Goal: Information Seeking & Learning: Find specific fact

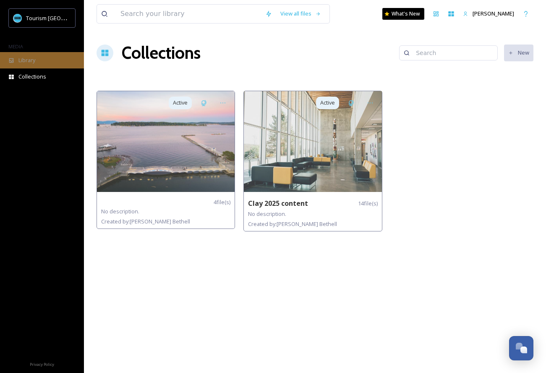
click at [30, 59] on span "Library" at bounding box center [26, 60] width 17 height 8
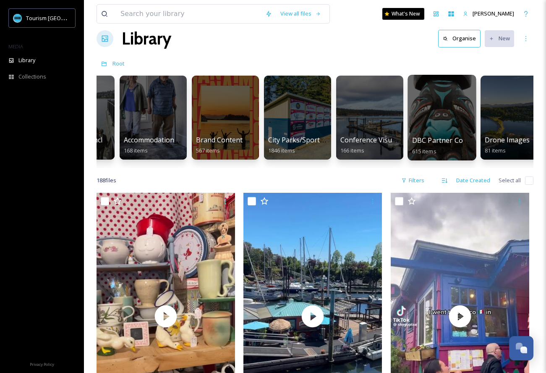
scroll to position [0, 55]
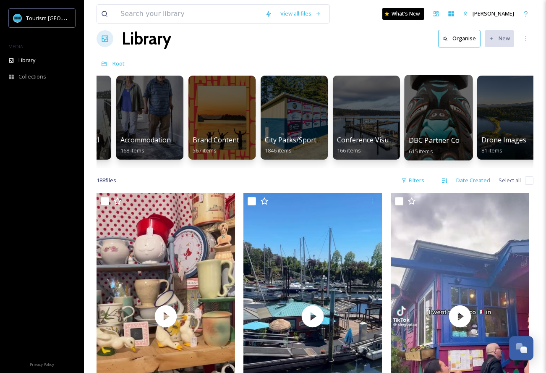
click at [421, 123] on div at bounding box center [438, 118] width 68 height 86
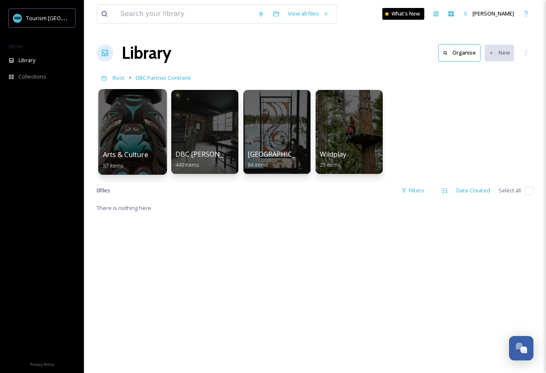
click at [144, 129] on div at bounding box center [132, 132] width 68 height 86
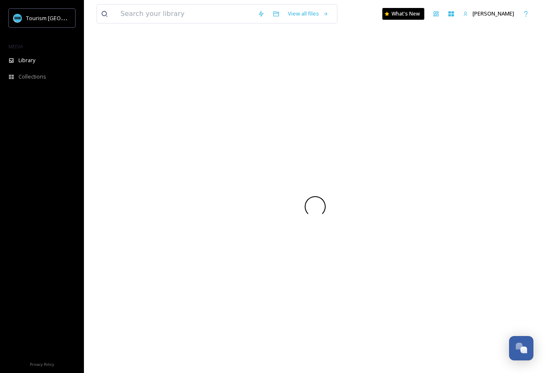
click at [144, 129] on div at bounding box center [315, 206] width 437 height 333
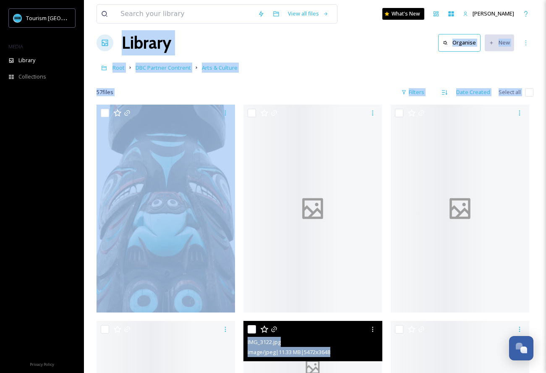
scroll to position [10, 0]
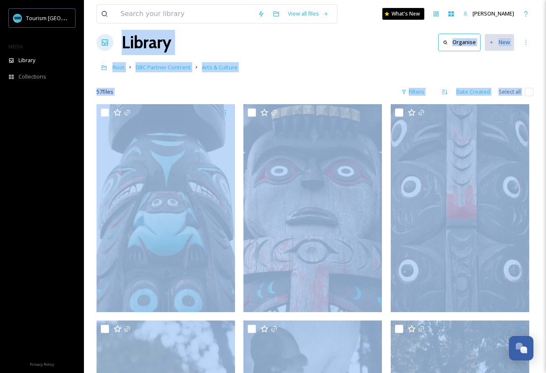
click at [296, 68] on div "Root DBC Partner Contrent Arts & Culture" at bounding box center [315, 67] width 437 height 16
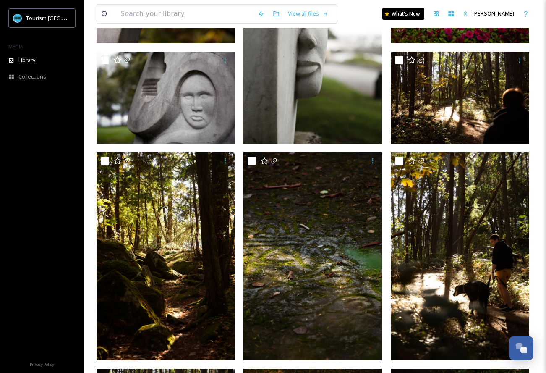
scroll to position [0, 0]
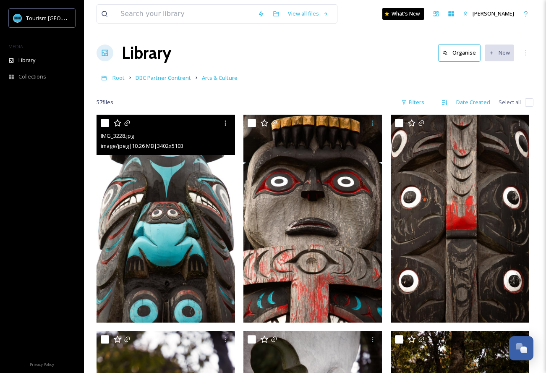
click at [188, 207] on img at bounding box center [166, 219] width 139 height 208
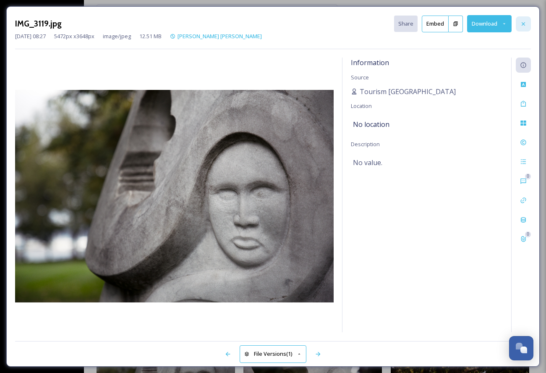
click at [526, 21] on icon at bounding box center [523, 24] width 7 height 7
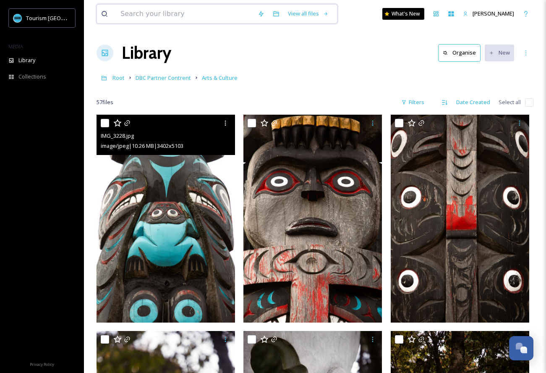
click at [165, 15] on input at bounding box center [184, 14] width 137 height 18
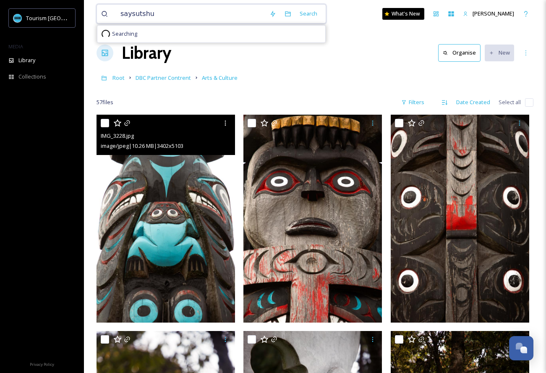
type input "saysutshun"
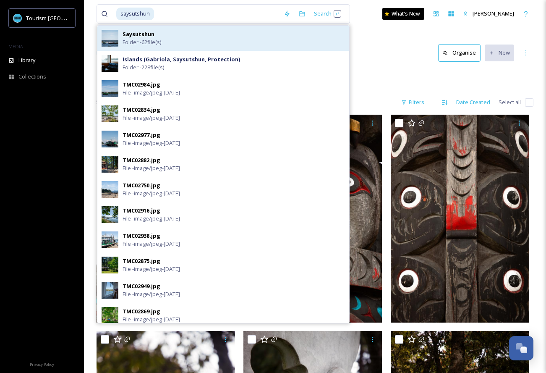
click at [139, 39] on span "Folder - 62 file(s)" at bounding box center [142, 42] width 39 height 8
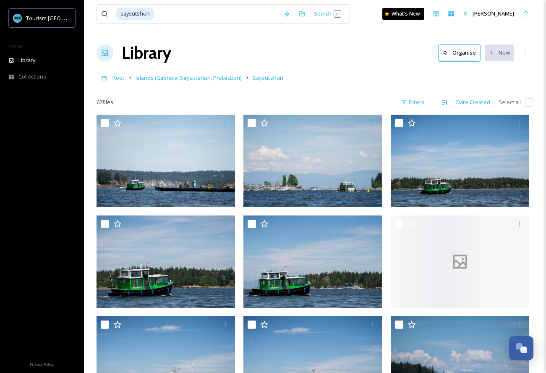
click at [391, 45] on div "Library Organise New" at bounding box center [315, 52] width 437 height 25
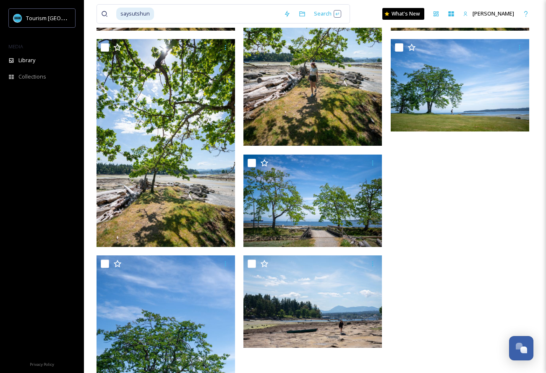
scroll to position [2102, 0]
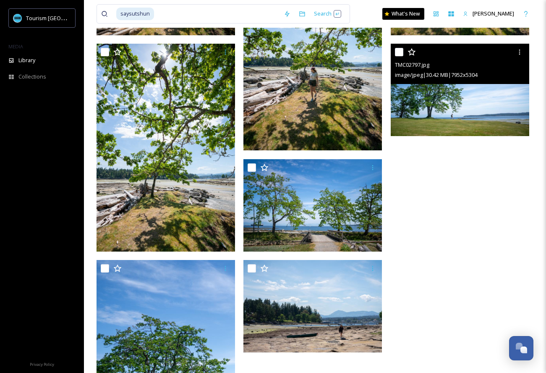
click at [488, 103] on img at bounding box center [460, 90] width 139 height 92
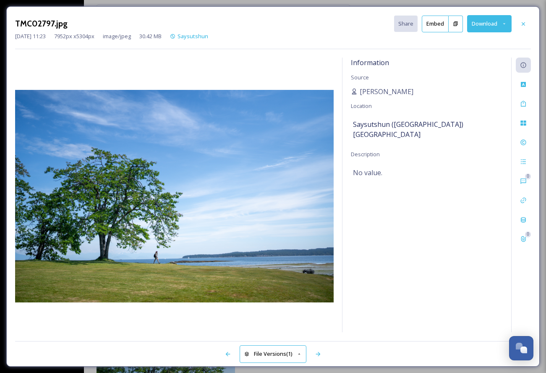
click at [488, 25] on button "Download" at bounding box center [489, 23] width 45 height 17
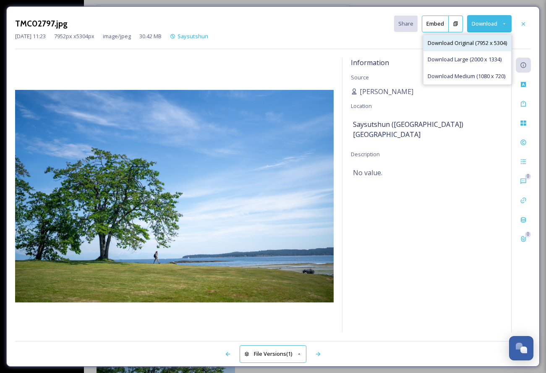
click at [491, 45] on span "Download Original (7952 x 5304)" at bounding box center [467, 43] width 79 height 8
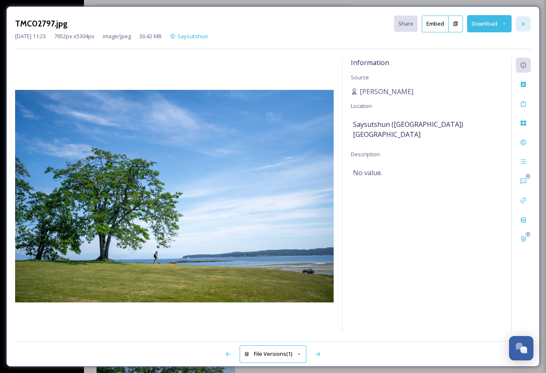
click at [525, 22] on icon at bounding box center [523, 24] width 7 height 7
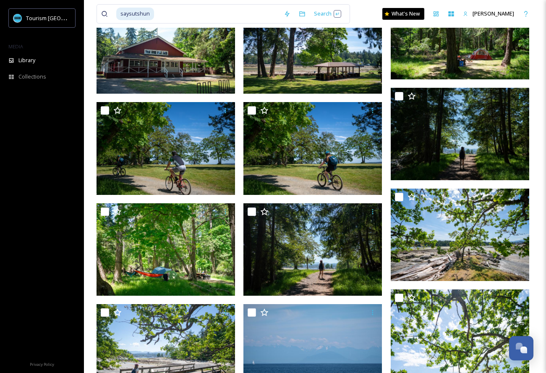
scroll to position [1644, 0]
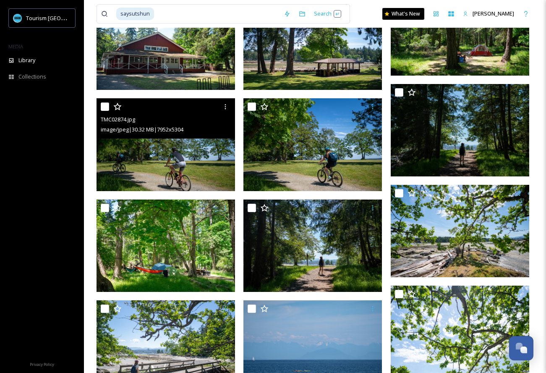
click at [186, 154] on img at bounding box center [166, 144] width 139 height 92
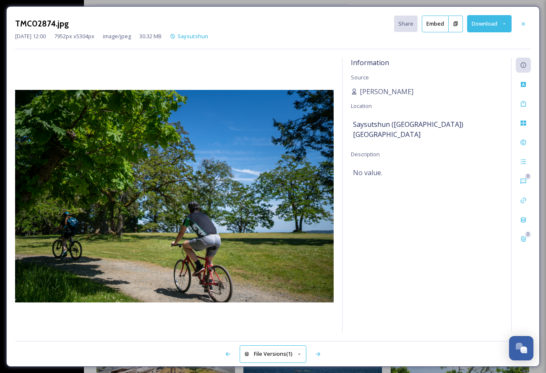
click at [483, 21] on button "Download" at bounding box center [489, 23] width 45 height 17
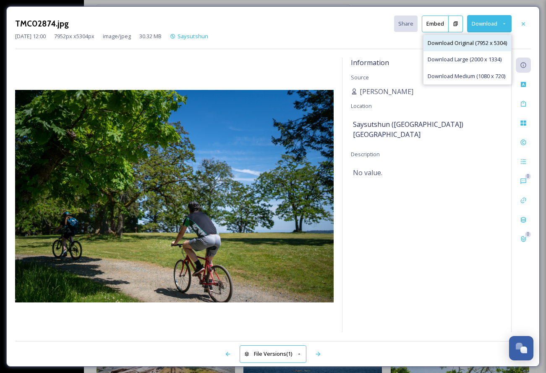
click at [486, 44] on span "Download Original (7952 x 5304)" at bounding box center [467, 43] width 79 height 8
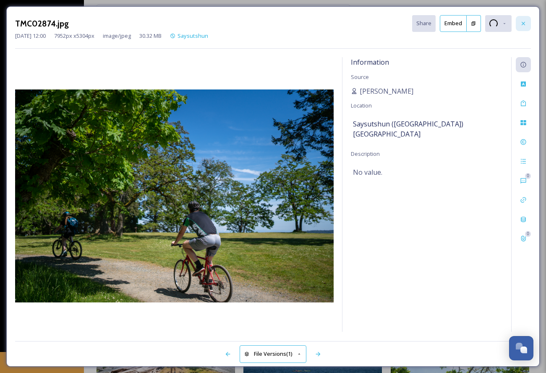
click at [522, 24] on icon at bounding box center [523, 23] width 7 height 7
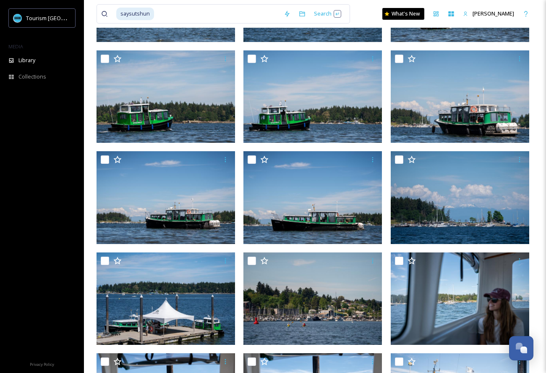
scroll to position [166, 0]
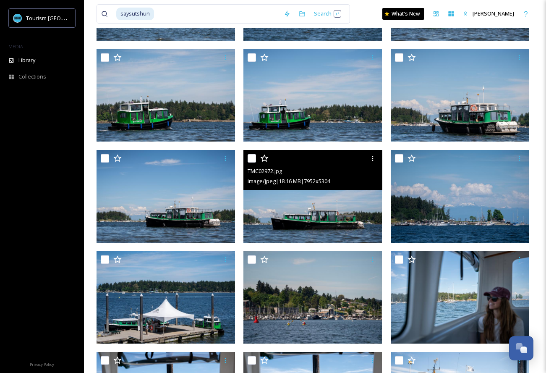
click at [299, 208] on img at bounding box center [313, 196] width 139 height 92
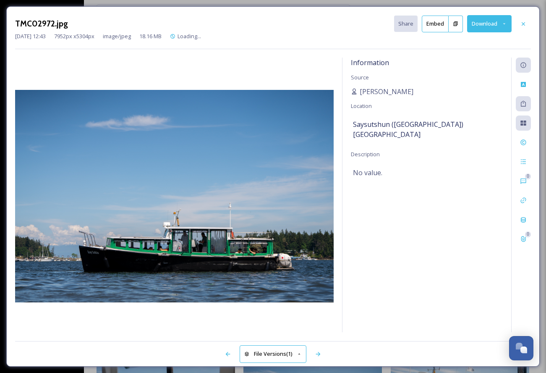
click at [529, 21] on div at bounding box center [523, 23] width 15 height 15
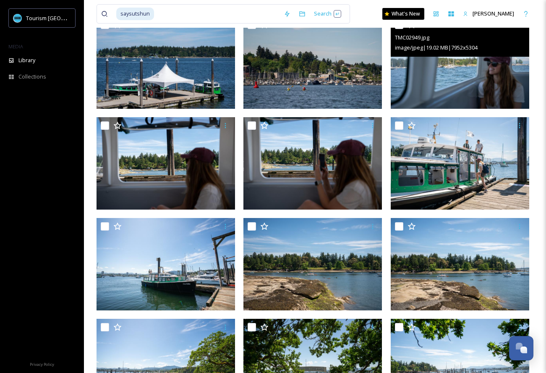
scroll to position [402, 0]
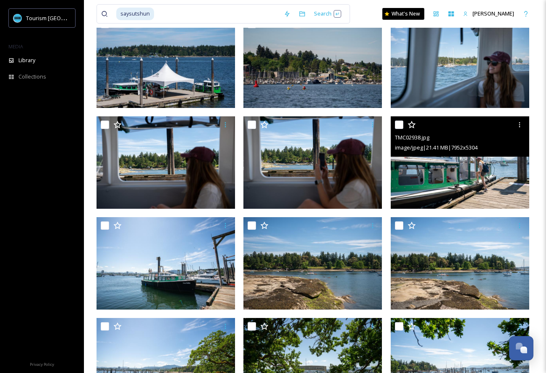
click at [457, 184] on img at bounding box center [460, 162] width 139 height 92
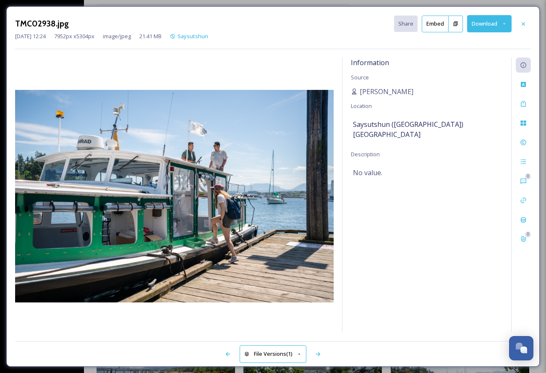
click at [482, 26] on button "Download" at bounding box center [489, 23] width 45 height 17
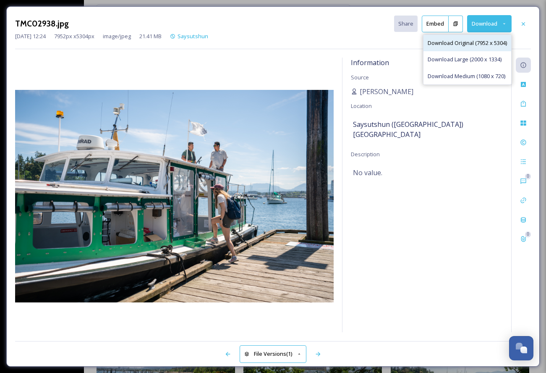
click at [485, 45] on span "Download Original (7952 x 5304)" at bounding box center [467, 43] width 79 height 8
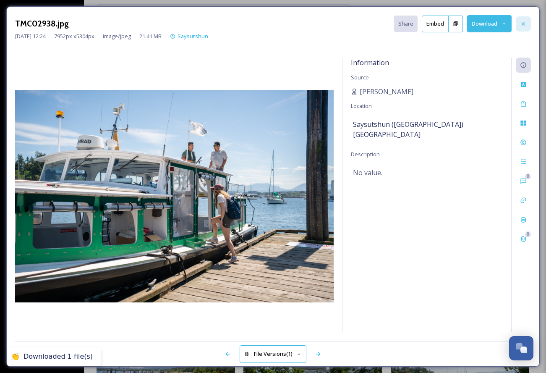
click at [521, 22] on icon at bounding box center [523, 24] width 7 height 7
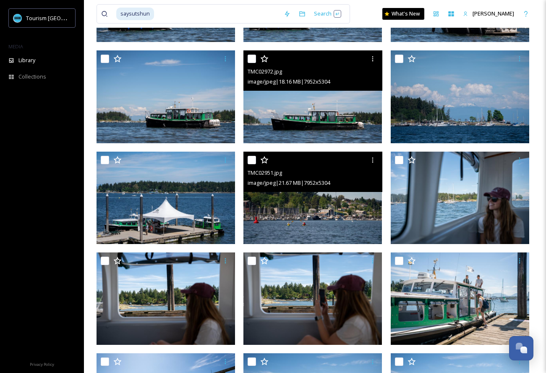
scroll to position [239, 0]
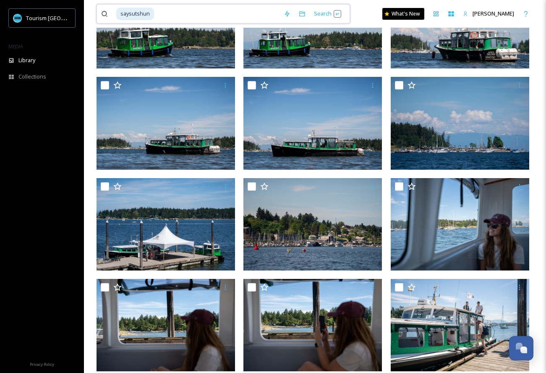
click at [204, 9] on input at bounding box center [217, 14] width 125 height 18
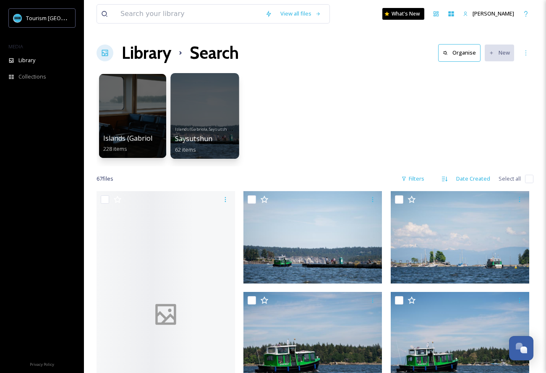
click at [207, 117] on div at bounding box center [204, 116] width 68 height 86
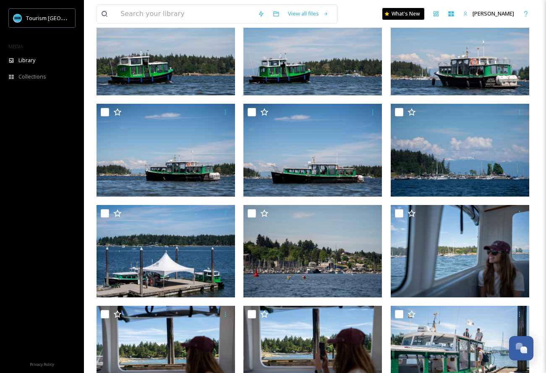
scroll to position [39, 0]
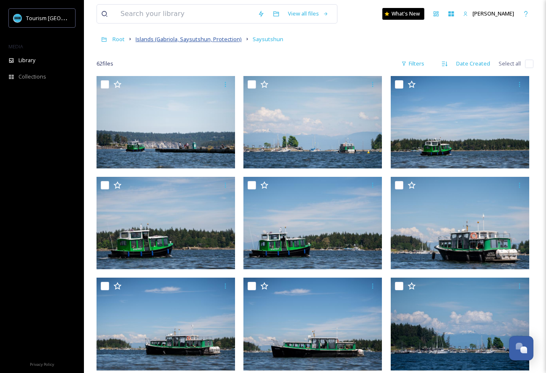
click at [174, 42] on span "Islands (Gabriola, Saysutshun, Protection)" at bounding box center [189, 39] width 106 height 8
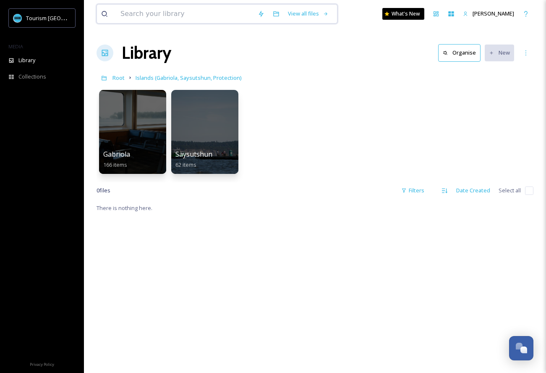
click at [190, 21] on input at bounding box center [184, 14] width 137 height 18
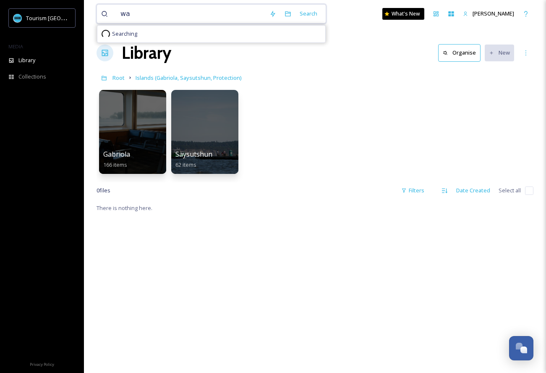
type input "w"
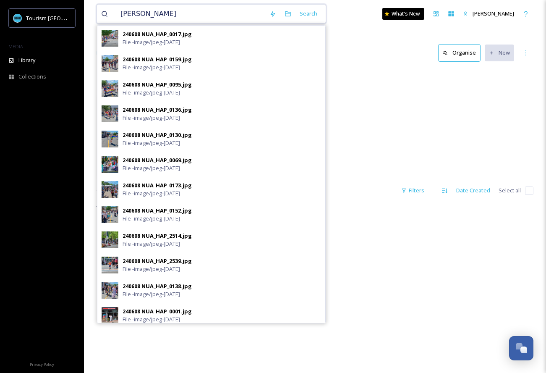
type input "[PERSON_NAME]"
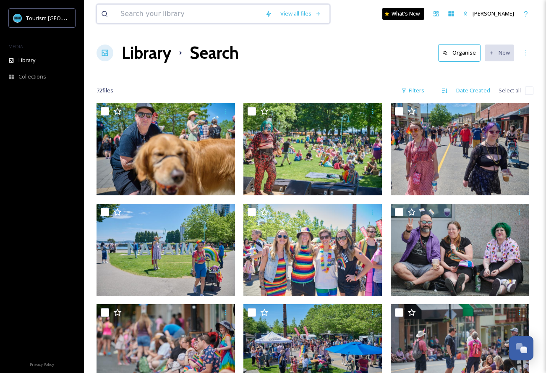
click at [218, 18] on input at bounding box center [188, 14] width 145 height 18
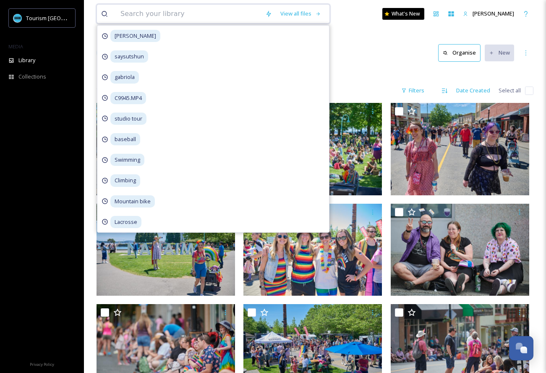
drag, startPoint x: 210, startPoint y: 18, endPoint x: 137, endPoint y: 0, distance: 75.8
click at [200, 16] on input at bounding box center [188, 14] width 145 height 18
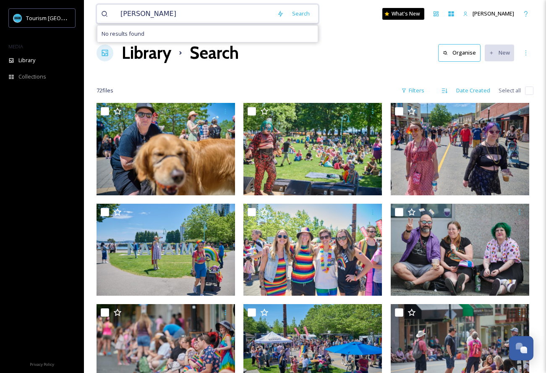
type input "[PERSON_NAME]"
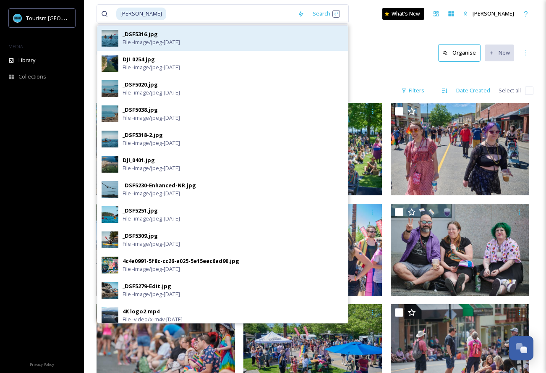
click at [179, 37] on div "_DSF5316.jpg File - image/jpeg - [DATE]" at bounding box center [233, 38] width 221 height 16
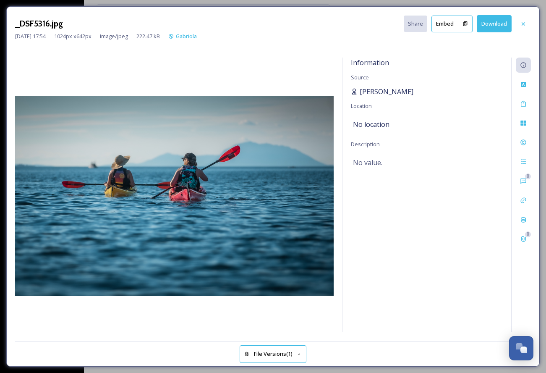
click at [379, 90] on span "[PERSON_NAME]" at bounding box center [387, 92] width 54 height 10
click at [522, 26] on icon at bounding box center [523, 24] width 7 height 7
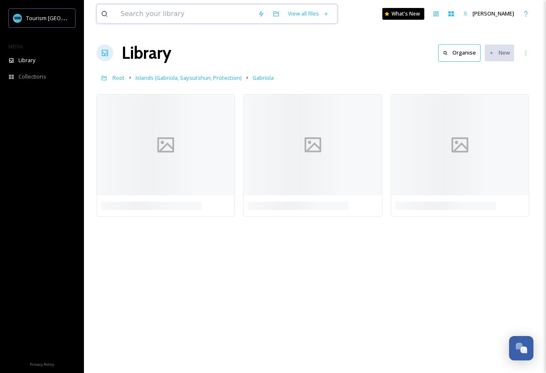
click at [177, 16] on input at bounding box center [184, 14] width 137 height 18
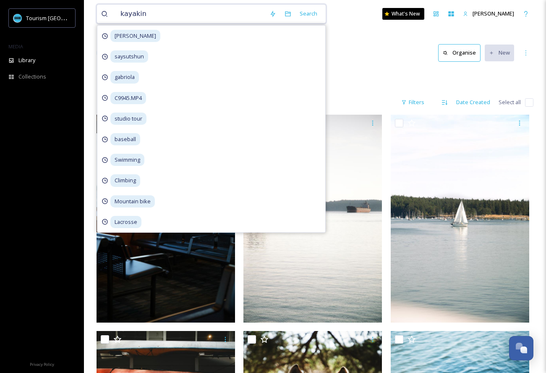
type input "kayaking"
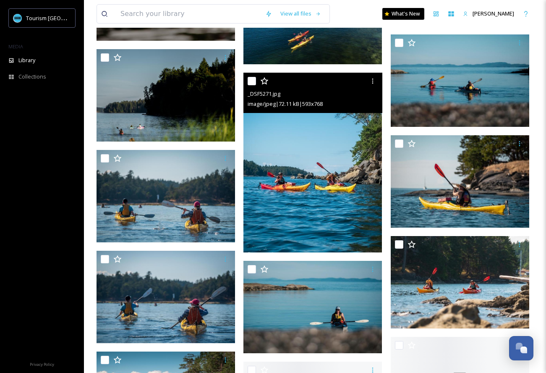
scroll to position [582, 0]
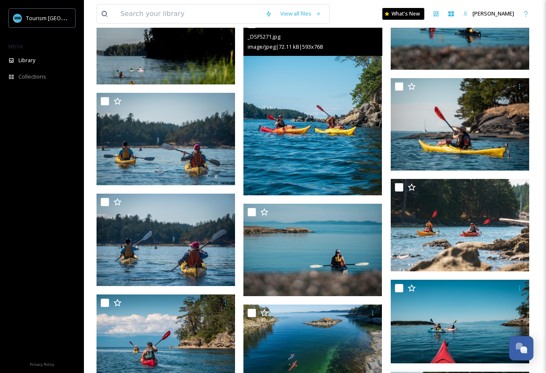
click at [320, 128] on img at bounding box center [313, 105] width 139 height 179
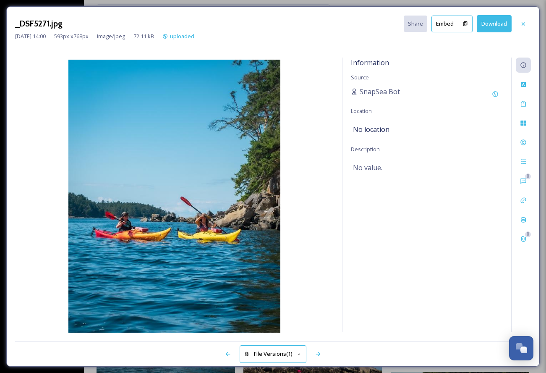
click at [283, 2] on div "_DSF5271.jpg Share Embed Download [DATE] 14:00 593 px x 768 px image/jpeg 72.11…" at bounding box center [273, 186] width 546 height 373
click at [133, 3] on div "_DSF5271.jpg Share Embed Download [DATE] 14:00 593 px x 768 px image/jpeg 72.11…" at bounding box center [273, 186] width 546 height 373
click at [520, 24] on icon at bounding box center [523, 24] width 7 height 7
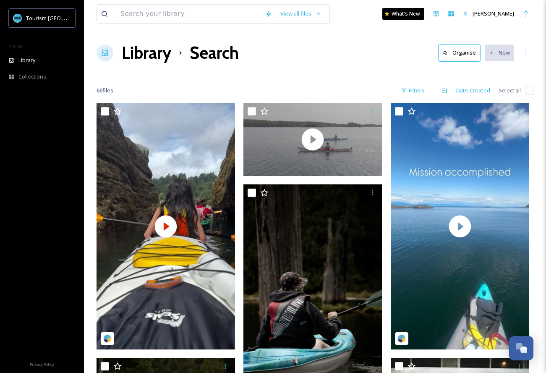
click at [103, 56] on icon at bounding box center [105, 53] width 8 height 8
click at [248, 16] on input at bounding box center [188, 14] width 145 height 18
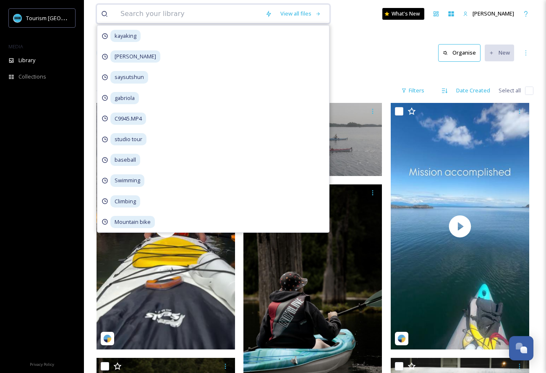
type input "j"
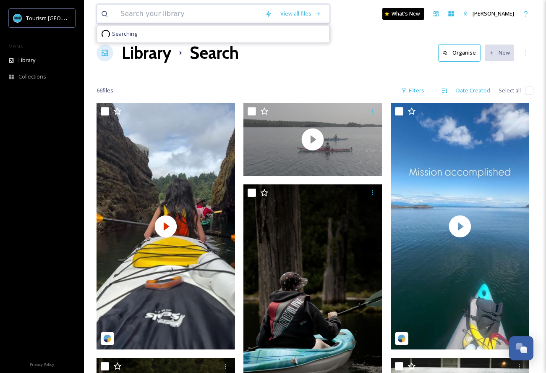
type input "a"
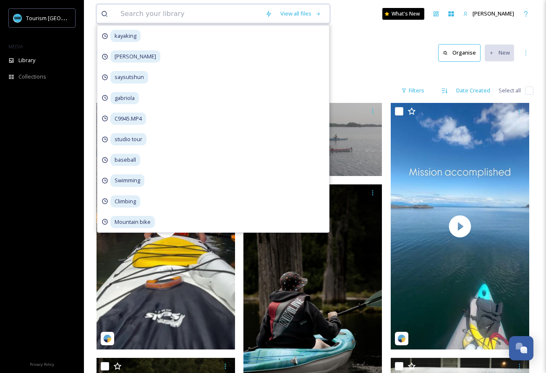
type input "k"
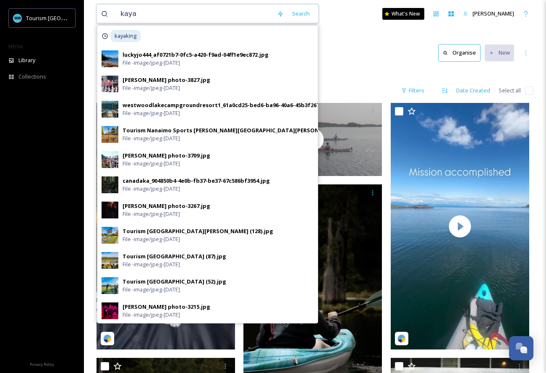
type input "kayak"
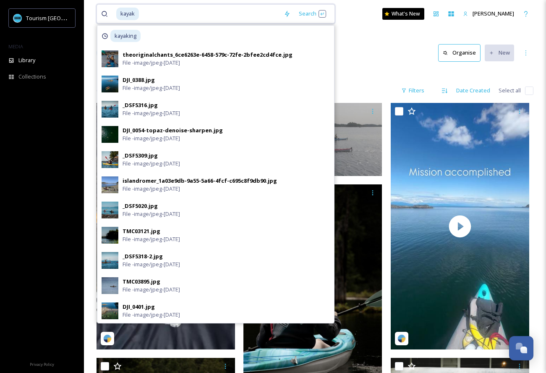
drag, startPoint x: 164, startPoint y: 14, endPoint x: 112, endPoint y: 13, distance: 52.1
click at [112, 13] on div "kayak" at bounding box center [190, 14] width 178 height 18
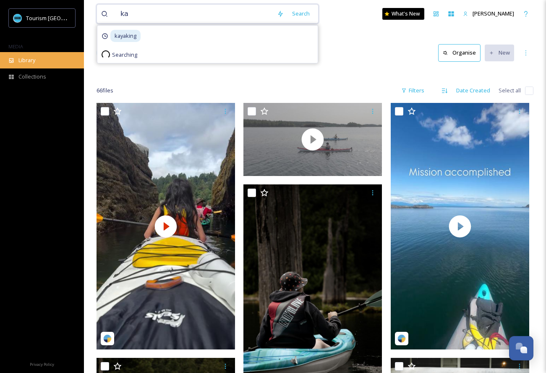
type input "ka"
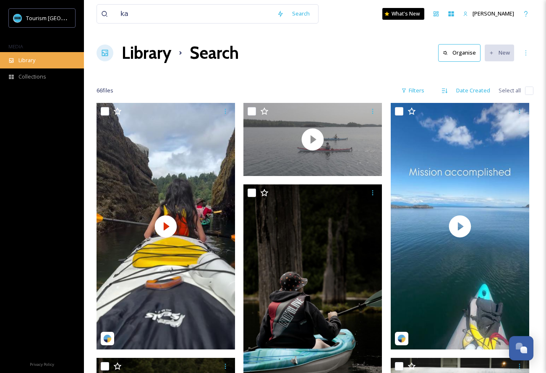
click at [39, 55] on div "Library" at bounding box center [42, 60] width 84 height 16
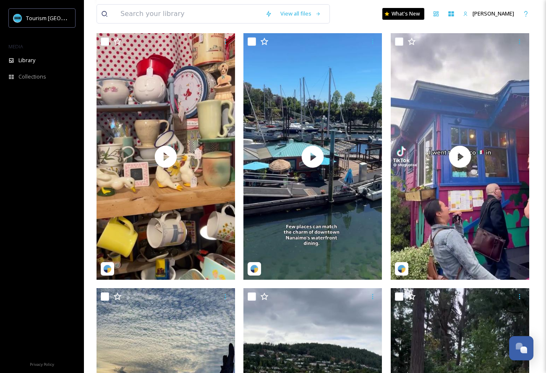
scroll to position [176, 0]
